Goal: Task Accomplishment & Management: Use online tool/utility

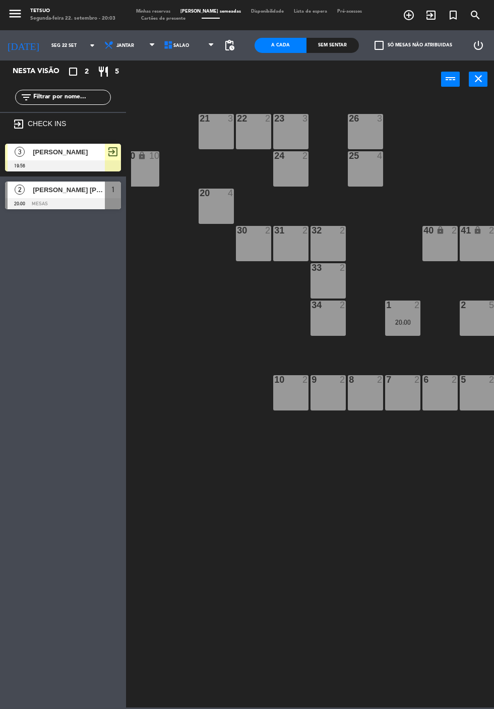
scroll to position [0, 54]
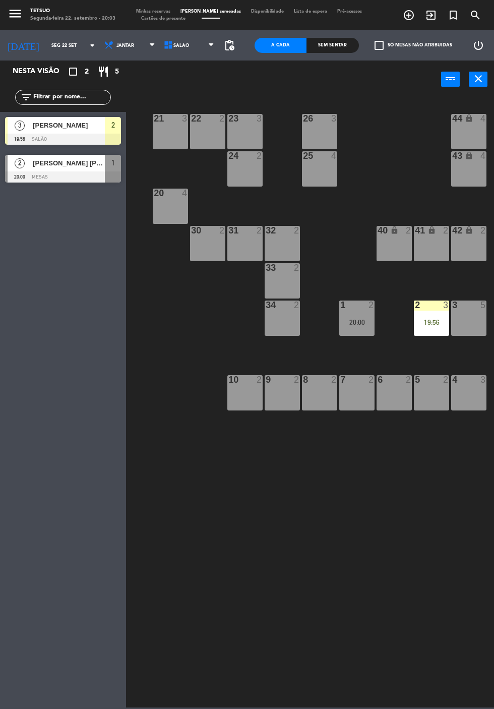
click at [389, 503] on div "21 3 22 2 23 3 26 3 44 lock 4 24 2 25 4 43 lock 4 50 lock 10 20 4 40 lock 2 41 …" at bounding box center [312, 401] width 363 height 611
click at [436, 21] on icon "exit_to_app" at bounding box center [431, 15] width 12 height 12
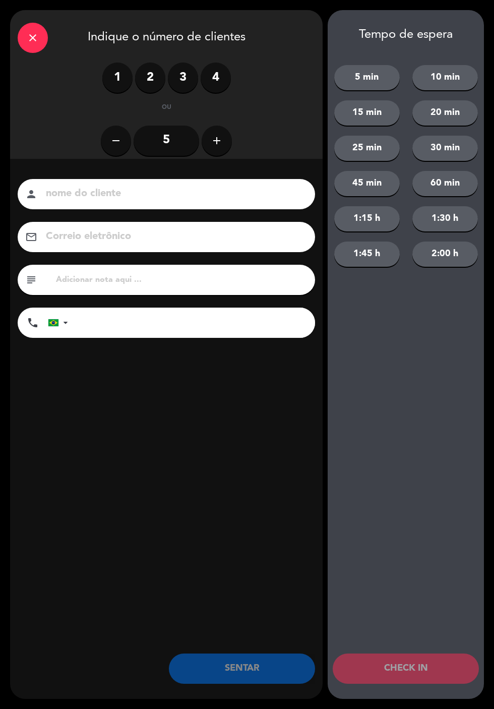
click at [283, 200] on input at bounding box center [173, 194] width 257 height 18
click at [70, 189] on input at bounding box center [173, 194] width 257 height 18
click at [66, 196] on input at bounding box center [173, 194] width 257 height 18
click at [61, 193] on input at bounding box center [173, 194] width 257 height 18
click at [78, 189] on input at bounding box center [173, 194] width 257 height 18
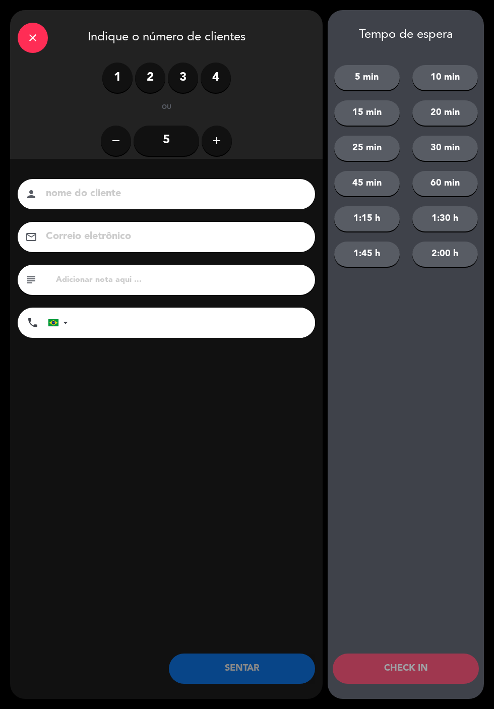
click at [70, 193] on input at bounding box center [173, 194] width 257 height 18
click at [74, 190] on input at bounding box center [173, 194] width 257 height 18
click at [101, 188] on input at bounding box center [173, 194] width 257 height 18
click at [85, 189] on input at bounding box center [173, 194] width 257 height 18
type input "M"
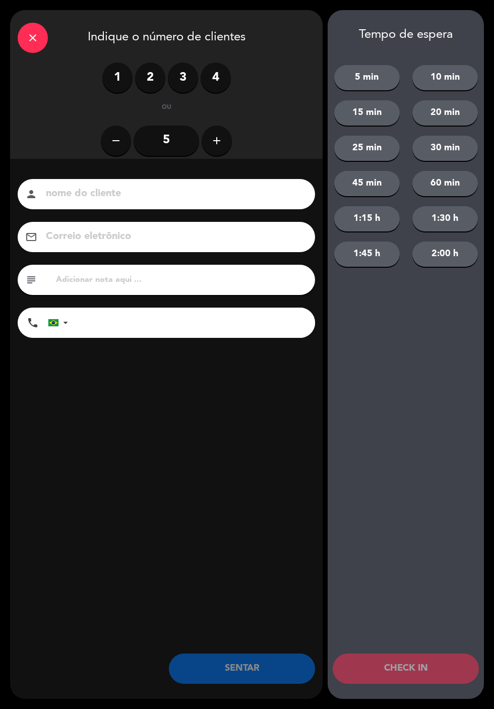
click at [115, 199] on input at bounding box center [173, 194] width 257 height 18
click at [104, 195] on input at bounding box center [173, 194] width 257 height 18
type input "H"
type input "E"
type input "[PERSON_NAME]"
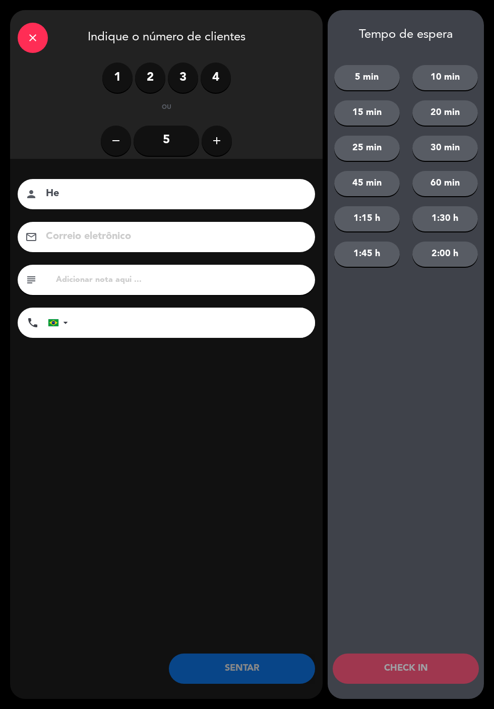
type input "H"
type input "E"
type input "[PERSON_NAME]"
click at [99, 323] on input "tel" at bounding box center [196, 323] width 237 height 30
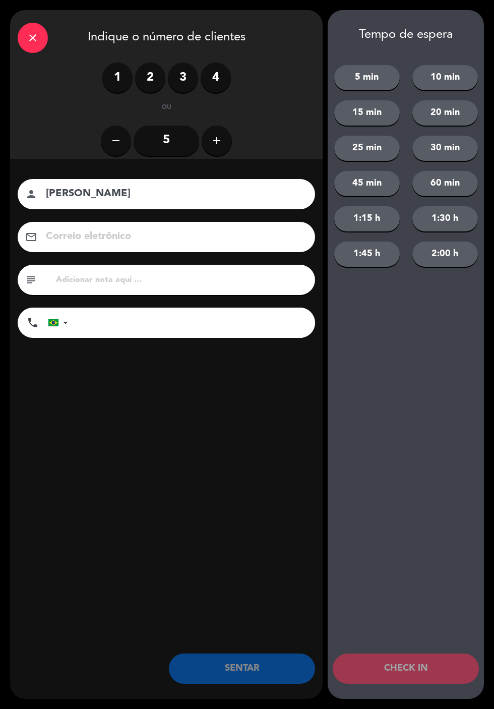
click at [127, 317] on input "tel" at bounding box center [196, 323] width 237 height 30
type input "62986452158"
click at [148, 74] on label "2" at bounding box center [150, 78] width 30 height 30
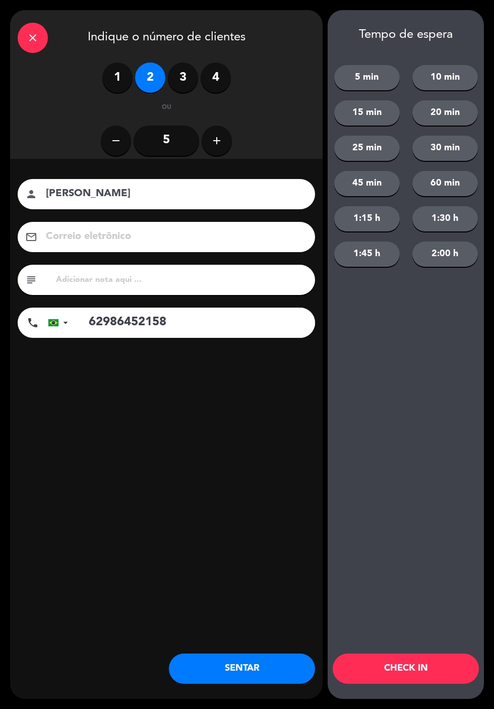
click at [265, 665] on button "SENTAR" at bounding box center [242, 669] width 146 height 30
